Goal: Transaction & Acquisition: Purchase product/service

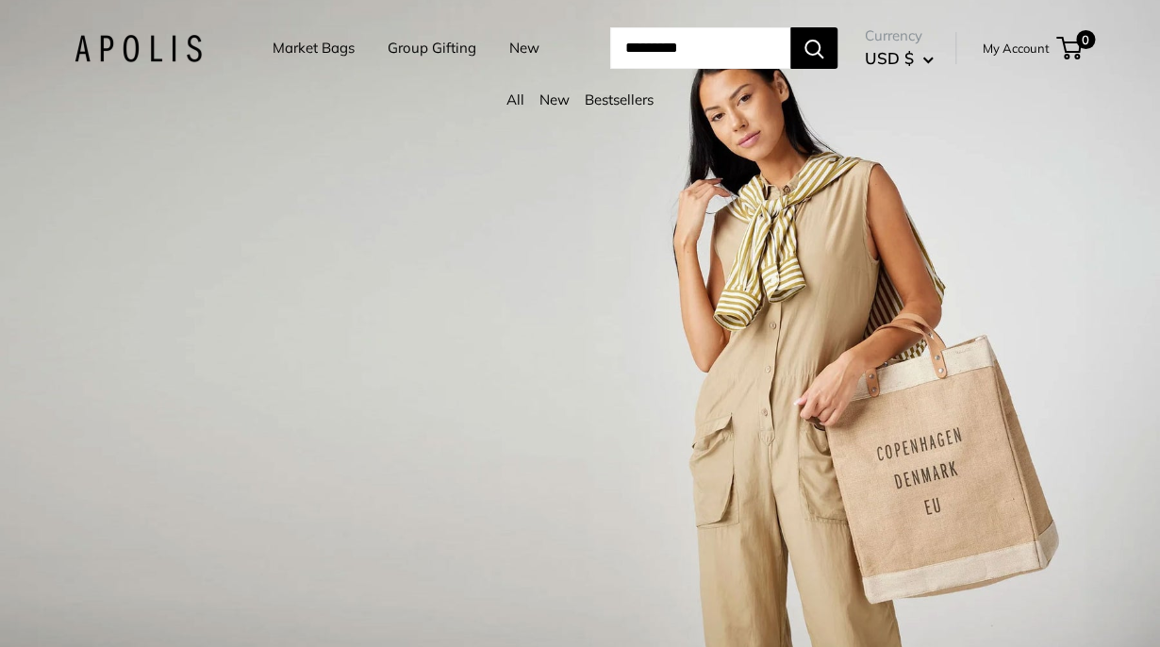
click at [304, 56] on link "Market Bags" at bounding box center [314, 48] width 82 height 26
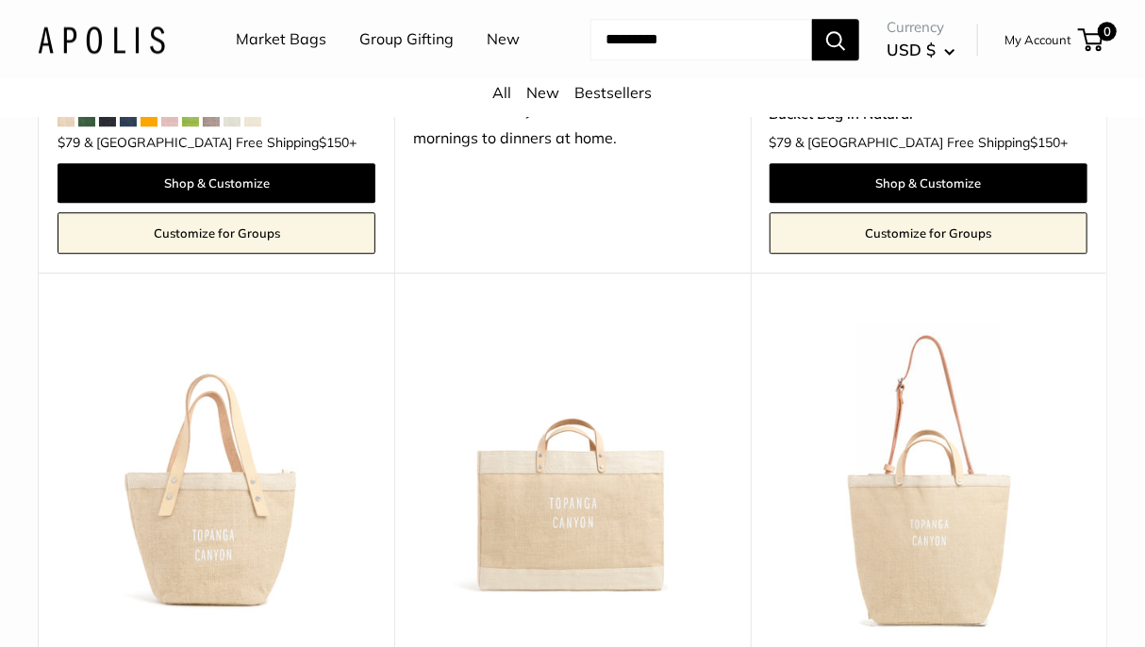
scroll to position [1973, 0]
